Goal: Check status: Check status

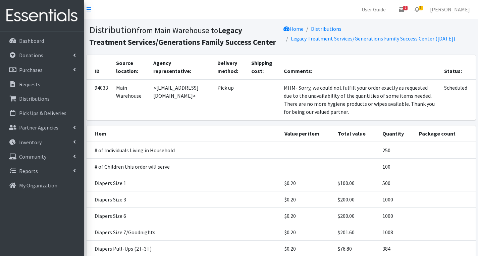
scroll to position [100, 0]
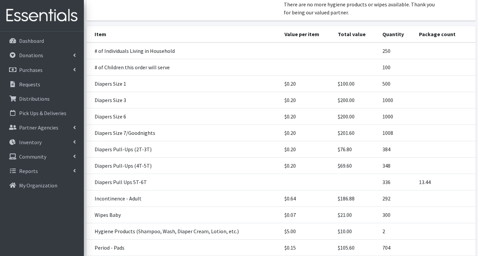
click at [477, 37] on div "Item Value per item Total value Quantity Package count # of Individuals Living …" at bounding box center [281, 179] width 394 height 306
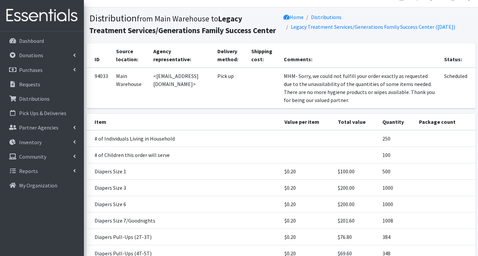
scroll to position [0, 0]
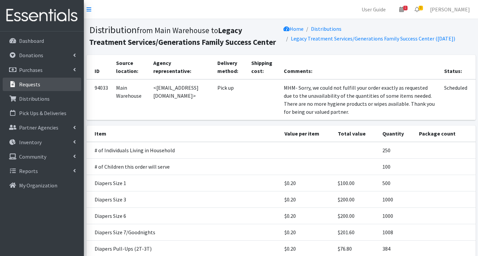
click at [37, 81] on p "Requests" at bounding box center [29, 84] width 21 height 7
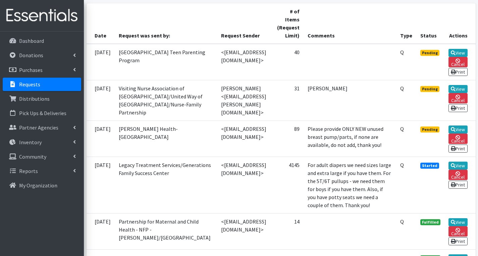
scroll to position [168, 0]
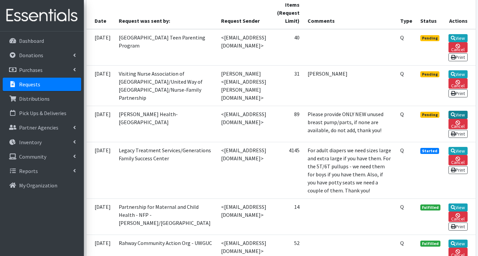
click at [459, 119] on link "View" at bounding box center [457, 115] width 19 height 8
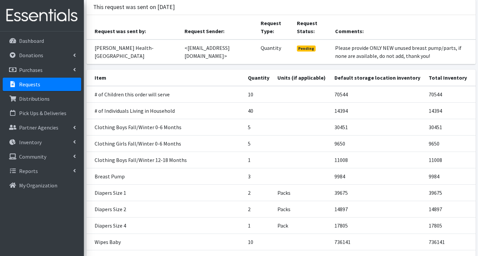
scroll to position [67, 0]
